Goal: Information Seeking & Learning: Learn about a topic

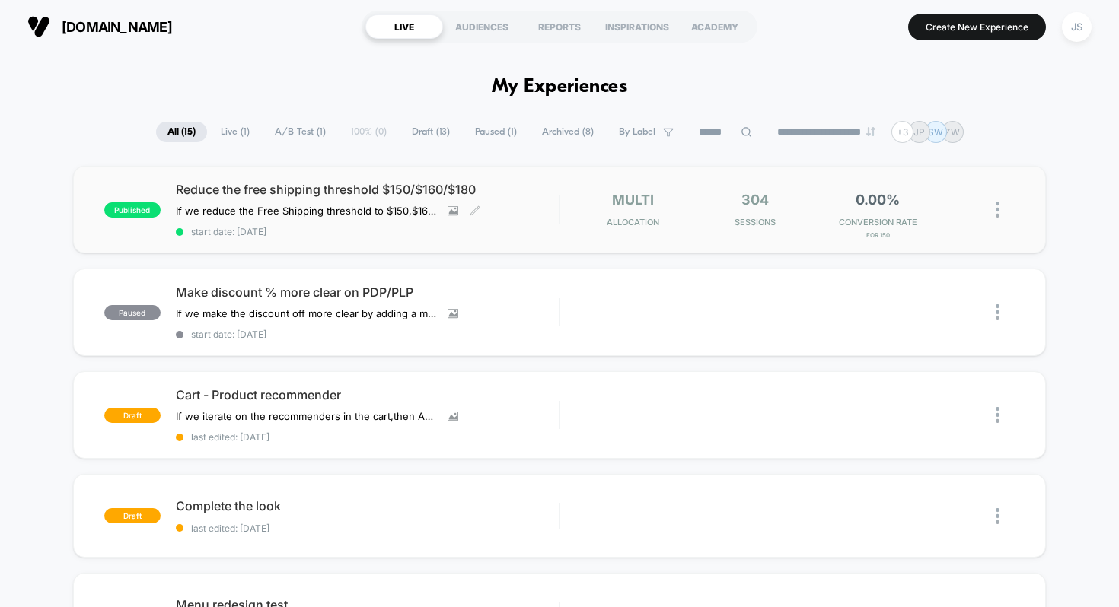
click at [337, 188] on span "Reduce the free shipping threshold $150/$160/$180" at bounding box center [367, 189] width 383 height 15
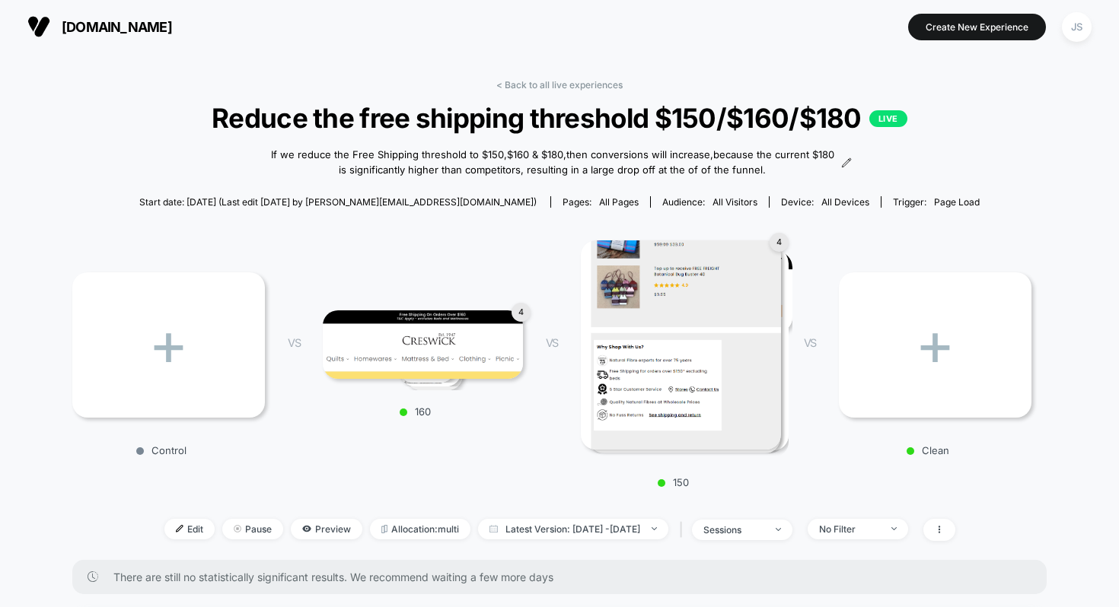
click at [574, 84] on link "< Back to all live experiences" at bounding box center [559, 84] width 126 height 11
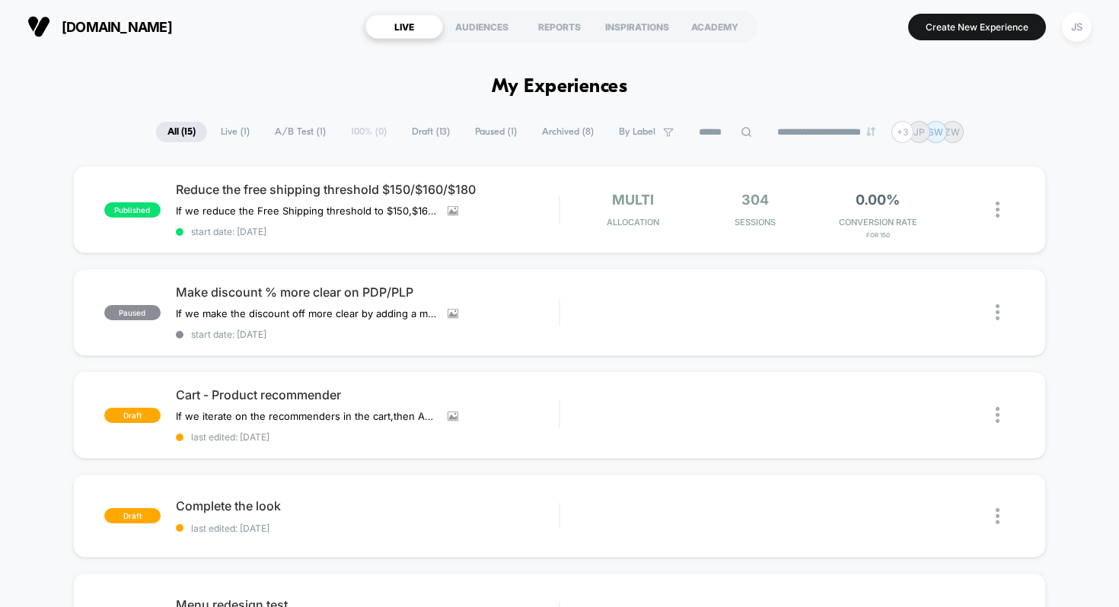
scroll to position [3, 0]
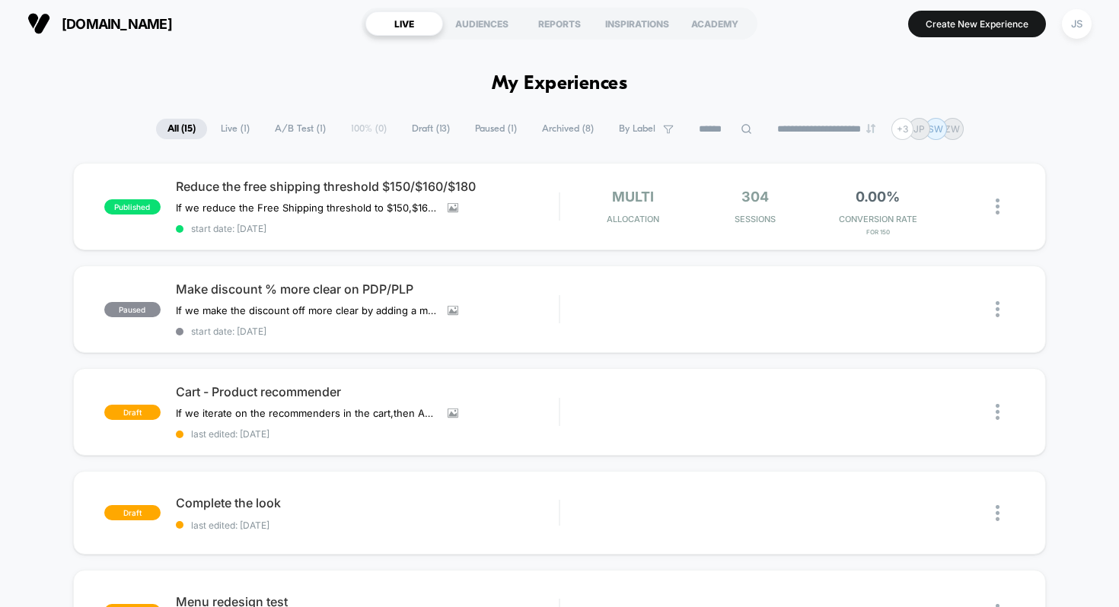
click at [493, 129] on span "Paused ( 1 )" at bounding box center [495, 129] width 65 height 21
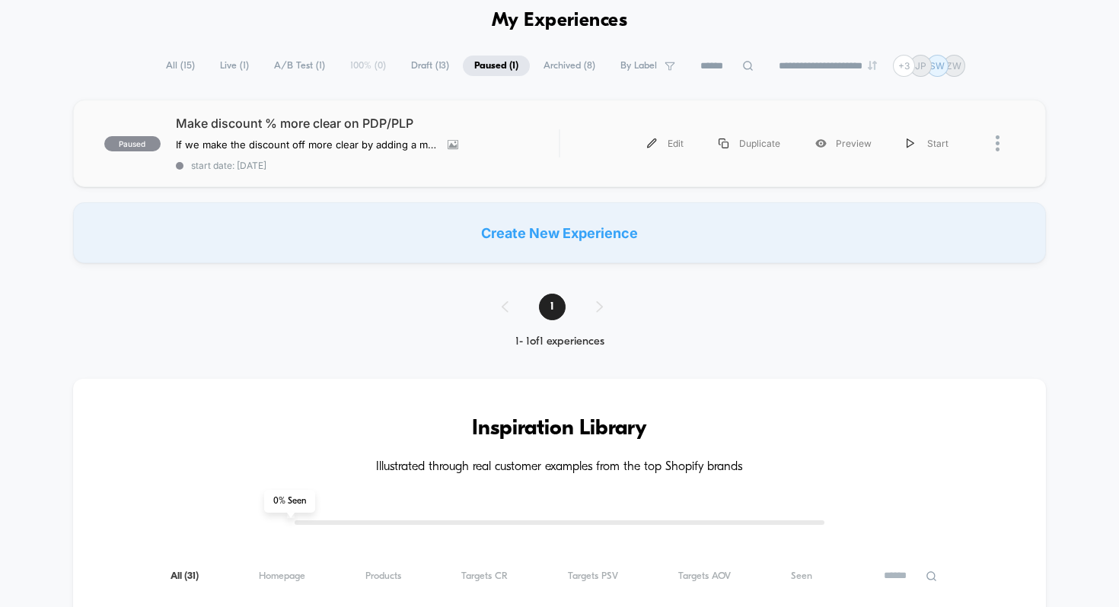
scroll to position [0, 0]
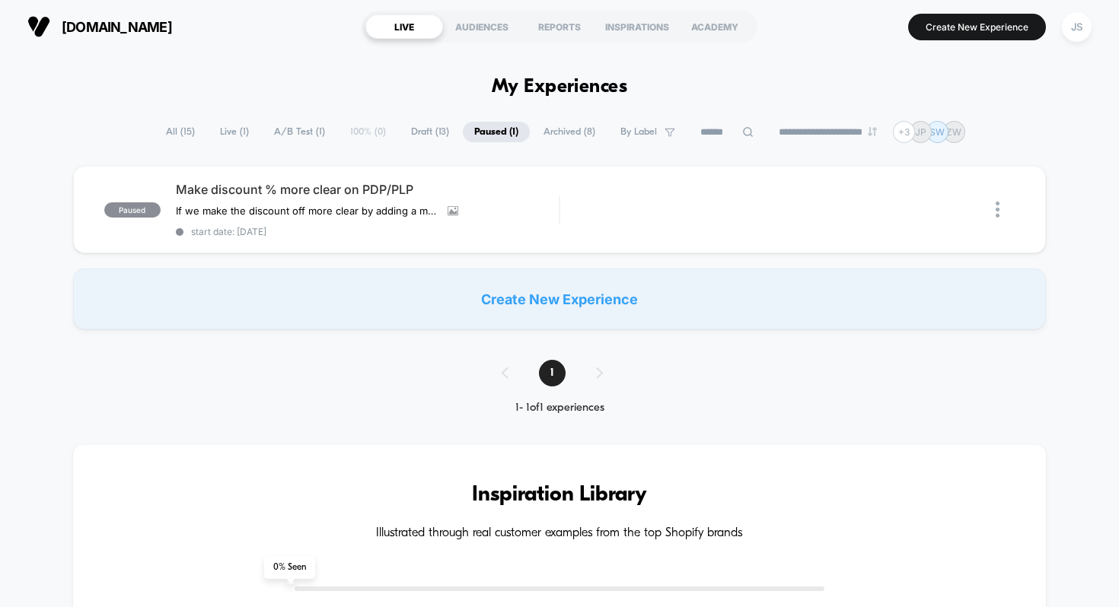
click at [1065, 43] on div "JS" at bounding box center [1076, 27] width 39 height 38
click at [1069, 37] on div "JS" at bounding box center [1076, 27] width 30 height 30
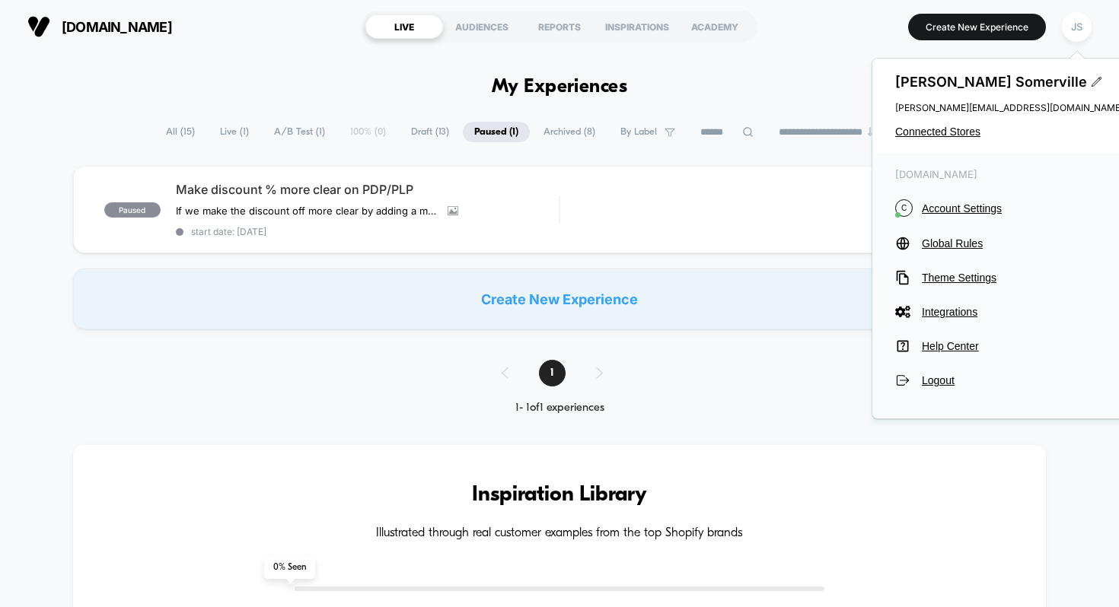
click at [963, 123] on div "[PERSON_NAME] [PERSON_NAME][EMAIL_ADDRESS][DOMAIN_NAME] Connected Stores" at bounding box center [1009, 106] width 274 height 94
click at [963, 132] on span "Connected Stores" at bounding box center [1009, 132] width 228 height 12
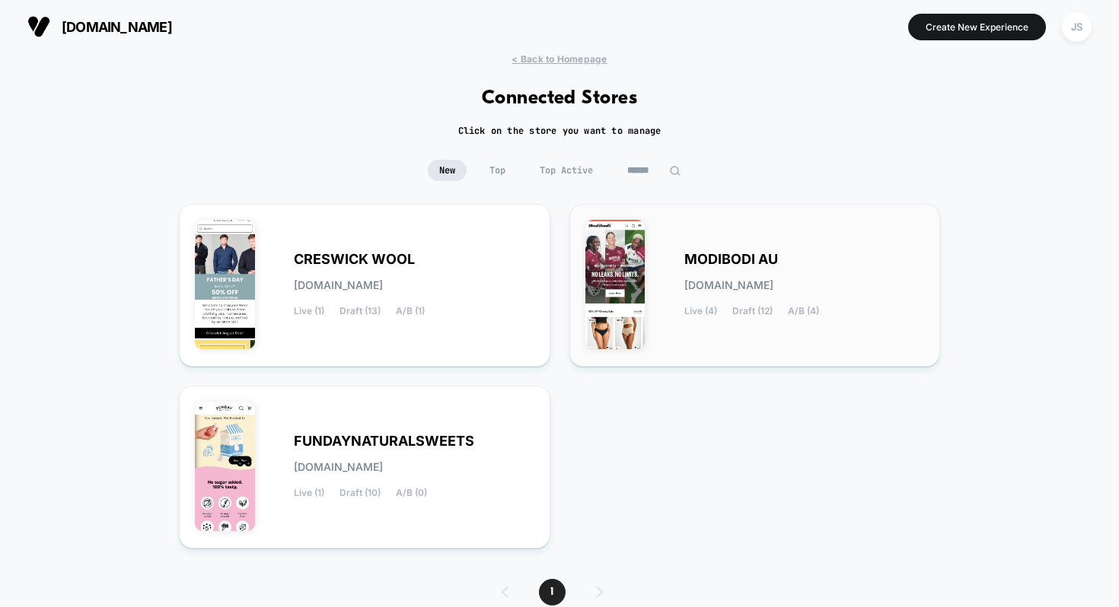
click at [740, 256] on span "MODIBODI AU" at bounding box center [731, 259] width 94 height 11
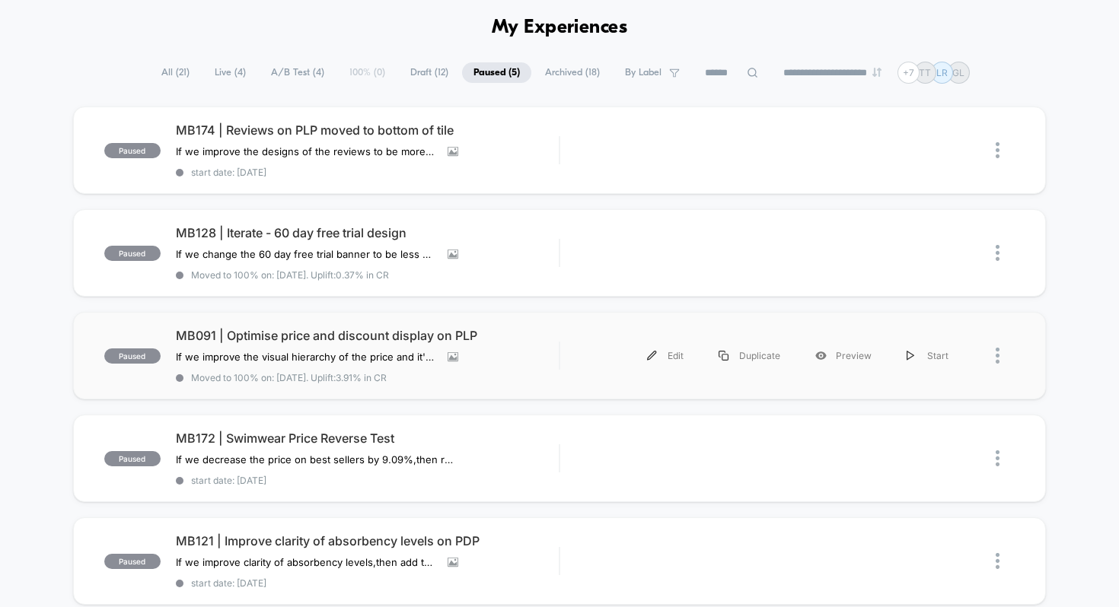
scroll to position [60, 0]
click at [298, 423] on div "paused MB172 | Swimwear Price Reverse Test If we decrease the price on best sel…" at bounding box center [559, 458] width 973 height 88
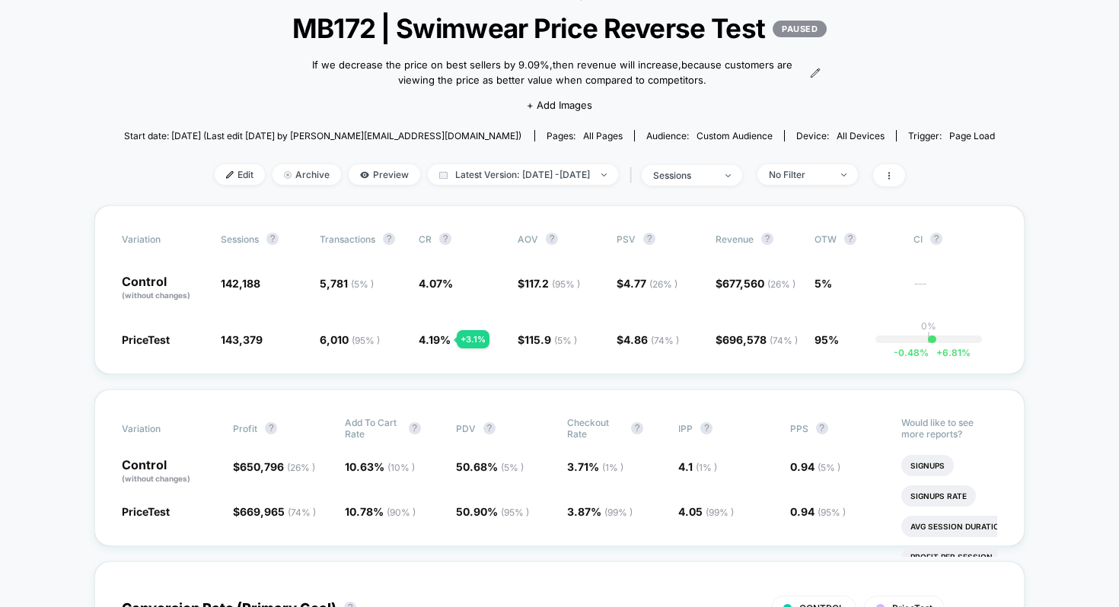
scroll to position [120, 0]
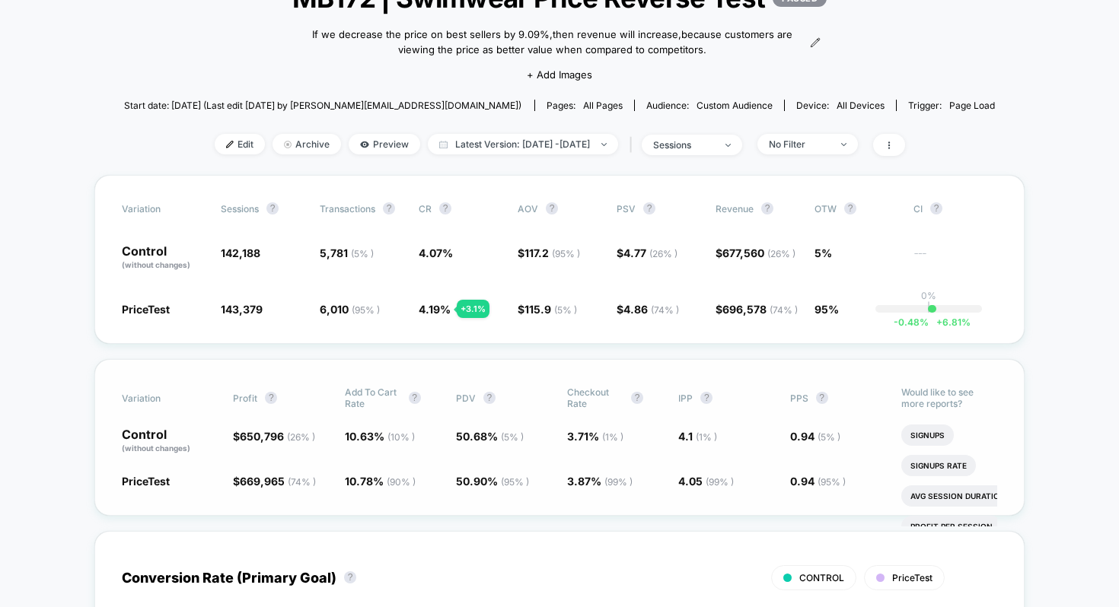
click at [247, 501] on div "Variation Profit ? Add To Cart Rate ? PDV ? Checkout Rate ? IPP ? PPS ? Control…" at bounding box center [559, 437] width 930 height 157
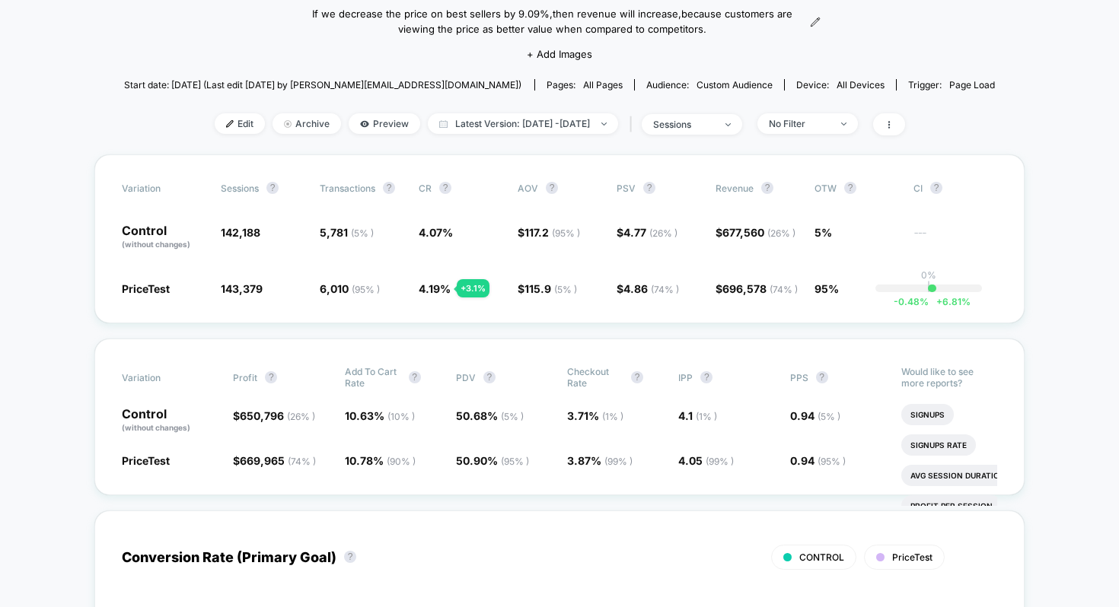
scroll to position [142, 0]
click at [348, 55] on div "If we decrease the price on best sellers by 9.09% , then revenue will increase …" at bounding box center [559, 31] width 523 height 78
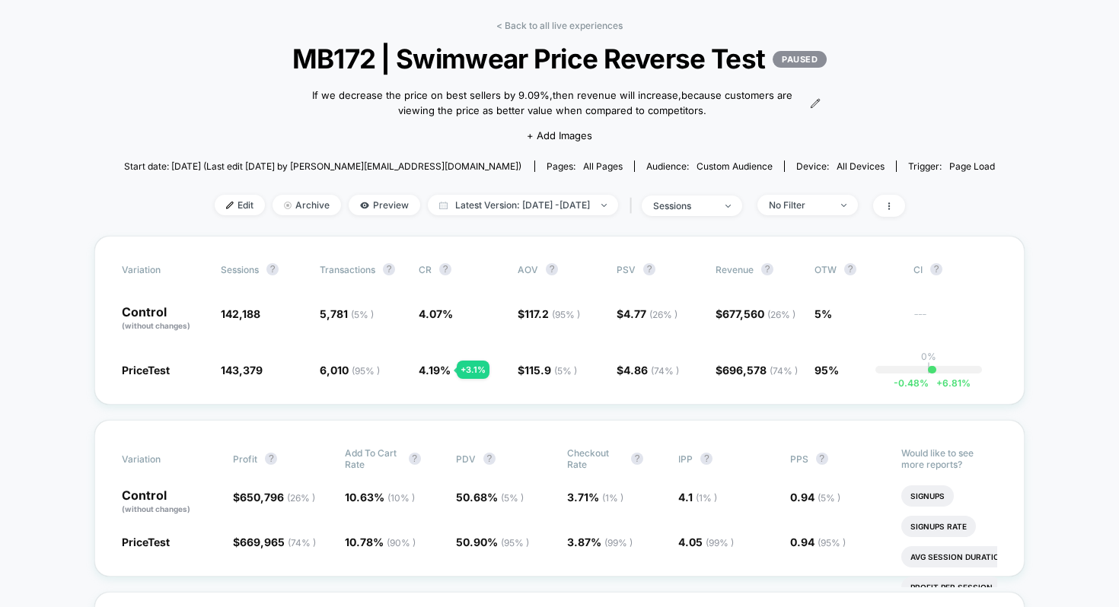
scroll to position [49, 0]
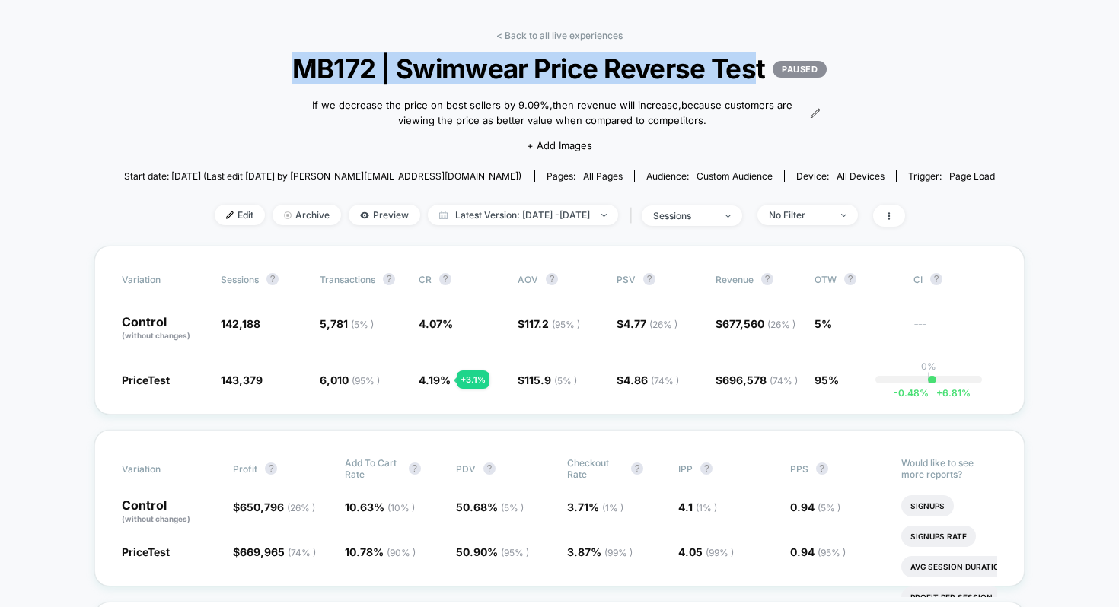
drag, startPoint x: 294, startPoint y: 62, endPoint x: 282, endPoint y: 81, distance: 23.0
click at [282, 81] on span "MB172 | Swimwear Price Reverse Test PAUSED" at bounding box center [559, 69] width 784 height 32
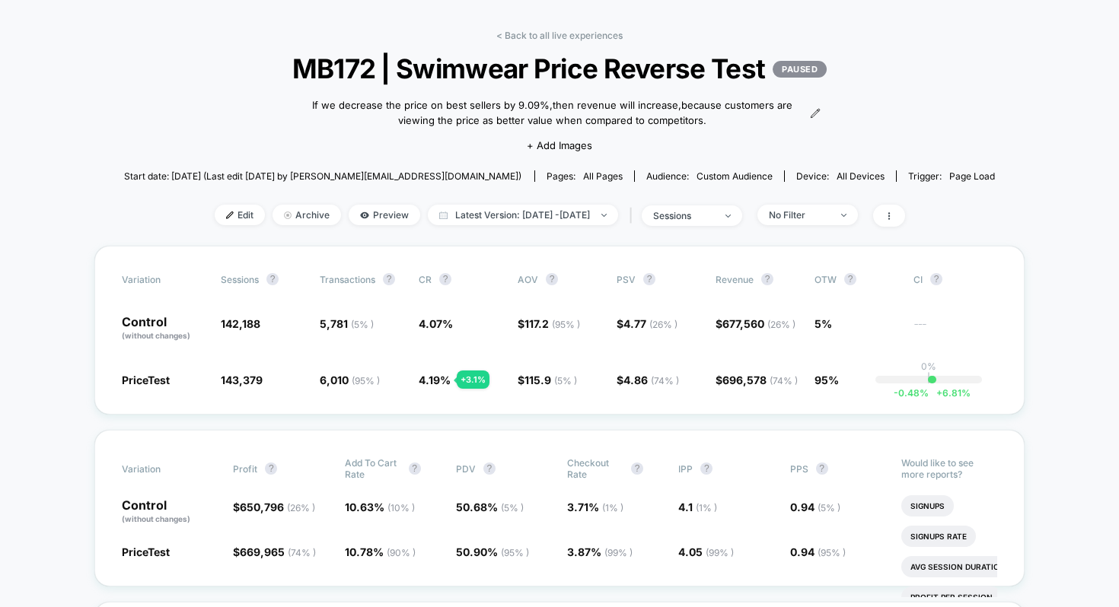
click at [870, 113] on div "< Back to all live experiences MB172 | Swimwear Price Reverse Test PAUSED If we…" at bounding box center [559, 138] width 871 height 216
click at [583, 173] on span "all pages" at bounding box center [603, 175] width 40 height 11
click at [696, 178] on span "Custom Audience" at bounding box center [734, 175] width 76 height 11
click at [583, 175] on span "all pages" at bounding box center [603, 175] width 40 height 11
